Goal: Communication & Community: Ask a question

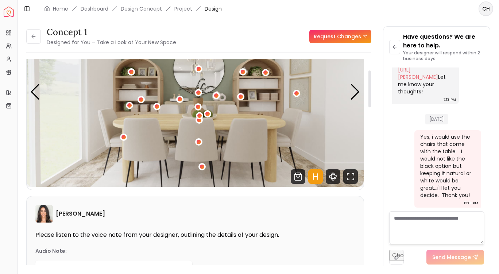
scroll to position [62, 0]
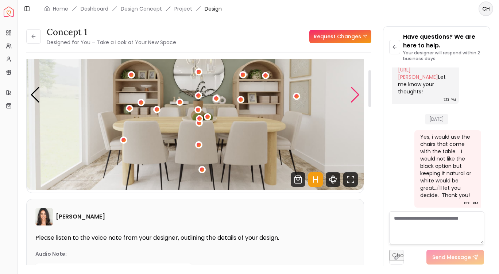
click at [352, 93] on div "Next slide" at bounding box center [355, 95] width 10 height 16
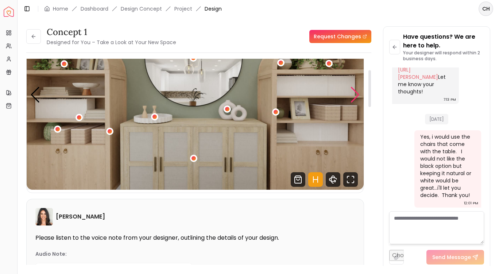
click at [352, 93] on div "Next slide" at bounding box center [355, 95] width 10 height 16
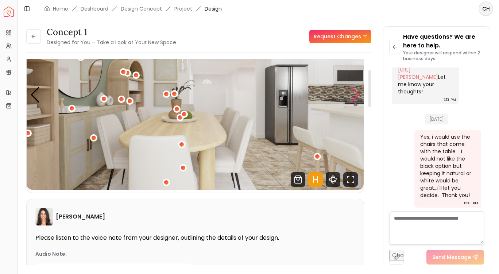
click at [352, 93] on div "Next slide" at bounding box center [355, 95] width 10 height 16
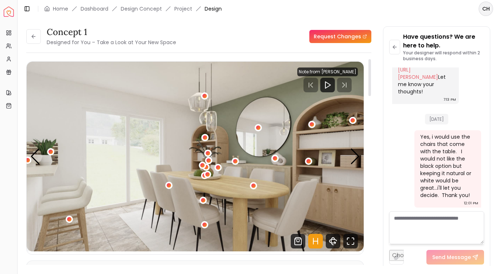
scroll to position [0, 0]
click at [356, 158] on div "Next slide" at bounding box center [355, 157] width 10 height 16
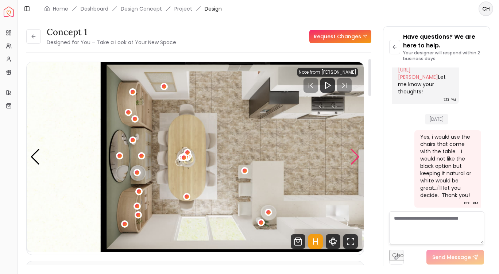
click at [356, 158] on div "Next slide" at bounding box center [355, 157] width 10 height 16
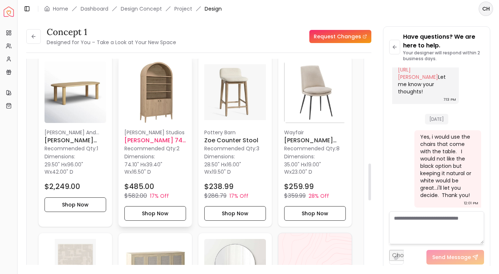
scroll to position [571, 0]
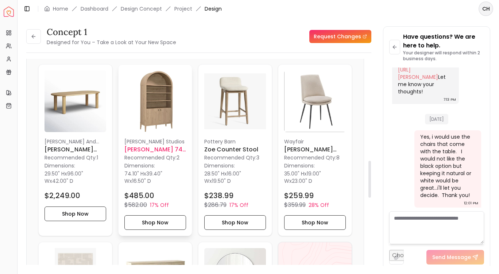
click at [169, 153] on h6 "[PERSON_NAME] 74" Tall Wide Arched Shelving Display Cabinet Bookshelf" at bounding box center [155, 149] width 62 height 9
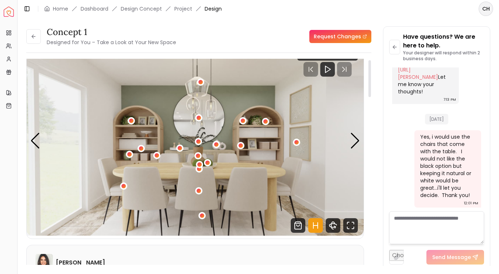
scroll to position [0, 0]
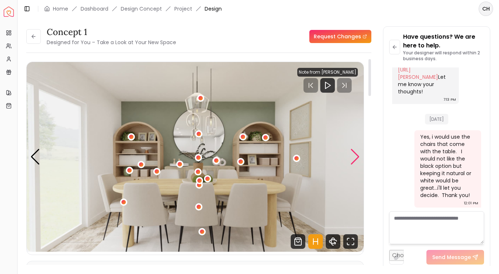
click at [355, 163] on div "Next slide" at bounding box center [355, 157] width 10 height 16
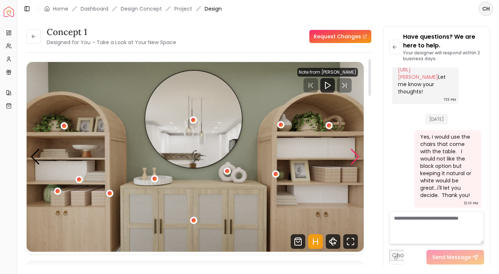
click at [355, 163] on div "Next slide" at bounding box center [355, 157] width 10 height 16
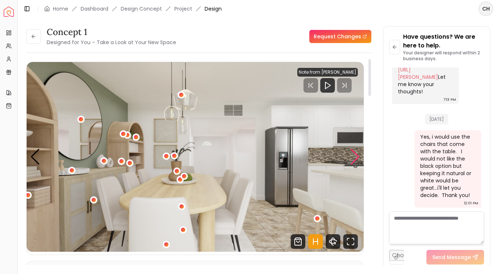
click at [355, 163] on div "Next slide" at bounding box center [355, 157] width 10 height 16
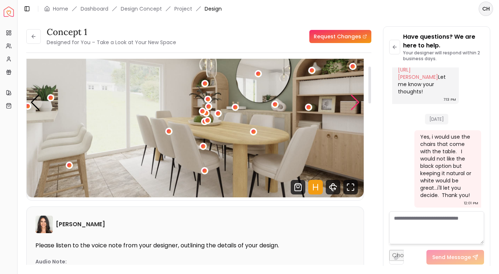
scroll to position [59, 0]
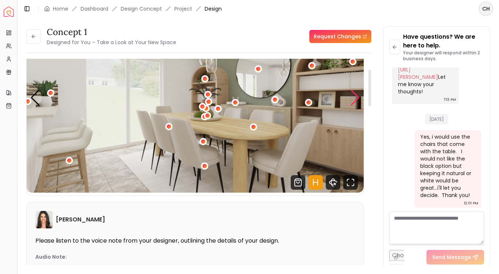
click at [356, 98] on div "Next slide" at bounding box center [355, 98] width 10 height 16
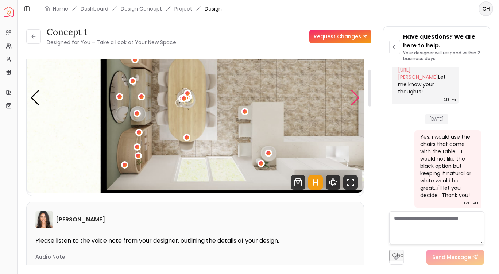
click at [356, 98] on div "Next slide" at bounding box center [355, 98] width 10 height 16
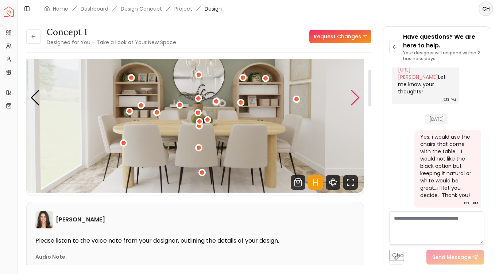
click at [356, 98] on div "Next slide" at bounding box center [355, 98] width 10 height 16
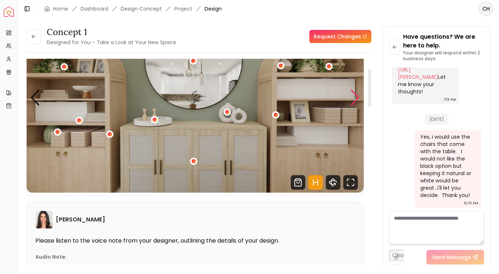
click at [356, 98] on div "Next slide" at bounding box center [355, 98] width 10 height 16
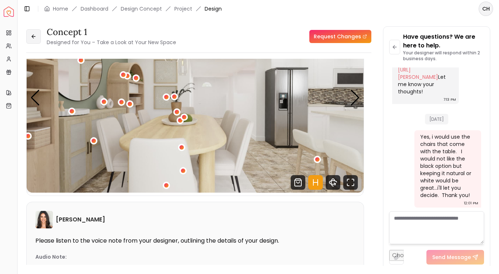
click at [33, 38] on icon at bounding box center [33, 36] width 2 height 3
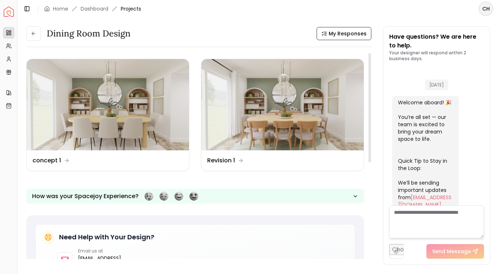
scroll to position [1327, 0]
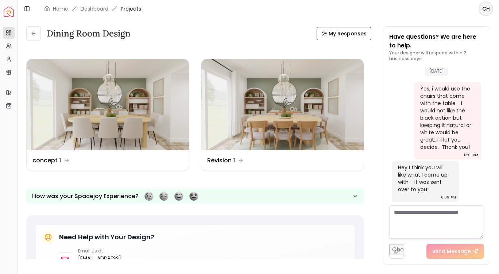
click at [413, 214] on textarea at bounding box center [436, 221] width 95 height 33
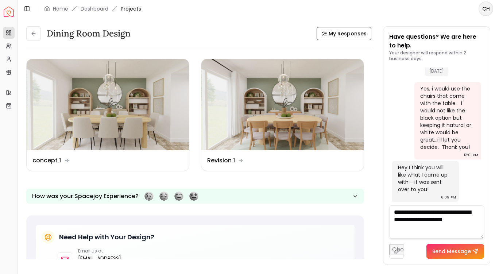
type textarea "**********"
click at [471, 247] on button "Send Message" at bounding box center [455, 251] width 58 height 15
